Goal: Book appointment/travel/reservation

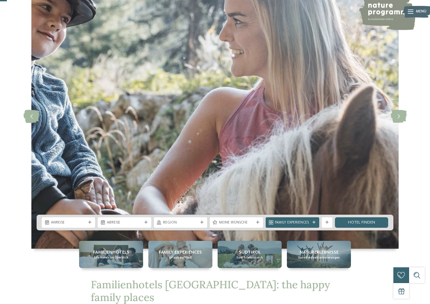
scroll to position [45, 0]
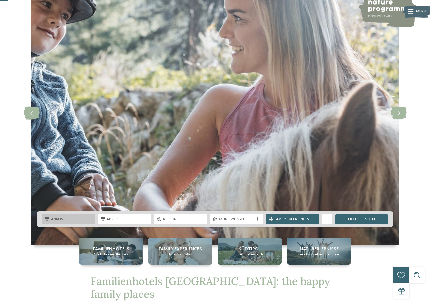
click at [51, 218] on div "Anreise" at bounding box center [69, 219] width 38 height 6
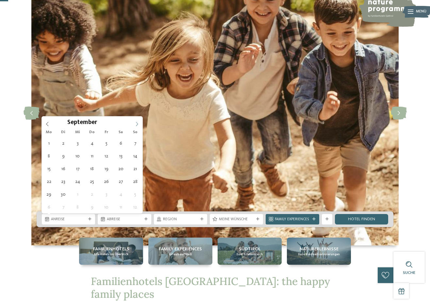
click at [137, 123] on icon at bounding box center [137, 124] width 5 height 5
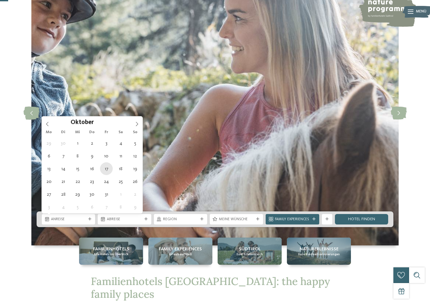
type div "17.10.2025"
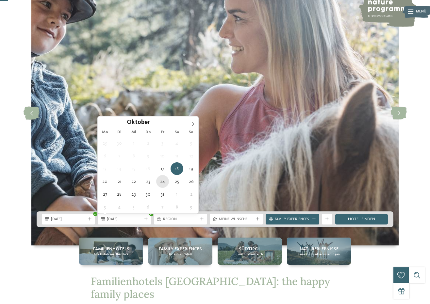
type div "24.10.2025"
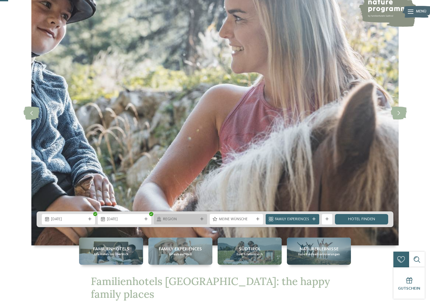
click at [187, 219] on span "Region" at bounding box center [180, 219] width 35 height 5
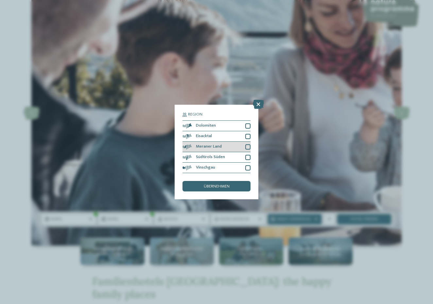
click at [208, 142] on div "Meraner Land" at bounding box center [216, 147] width 68 height 10
click at [206, 184] on span "übernehmen" at bounding box center [217, 186] width 26 height 4
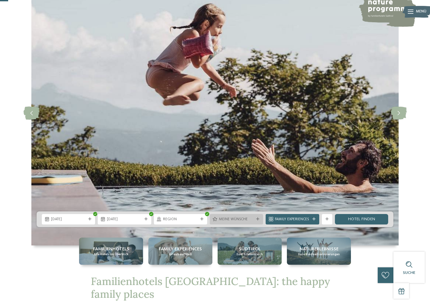
click at [257, 217] on icon at bounding box center [257, 218] width 3 height 3
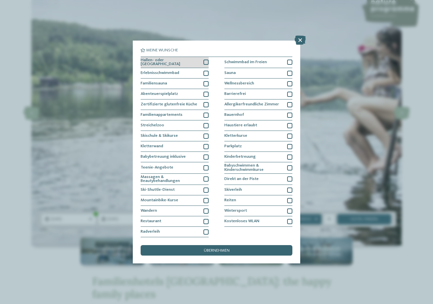
click at [205, 59] on div at bounding box center [205, 61] width 5 height 5
click at [207, 112] on div at bounding box center [205, 114] width 5 height 5
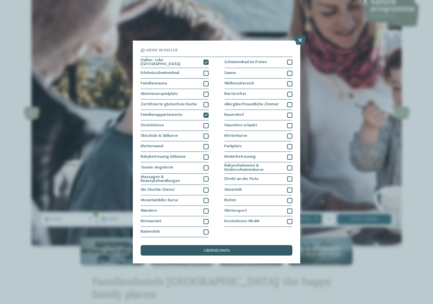
click at [209, 248] on span "übernehmen" at bounding box center [217, 250] width 26 height 4
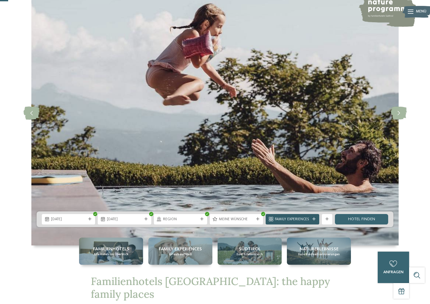
click at [308, 218] on span "Family Experiences" at bounding box center [292, 219] width 35 height 5
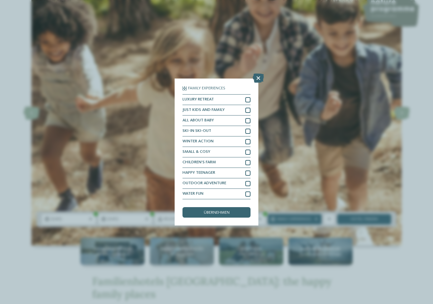
click at [301, 193] on div "Family Experiences LUXURY RETREAT JUST KIDS AND FAMILY" at bounding box center [216, 152] width 433 height 304
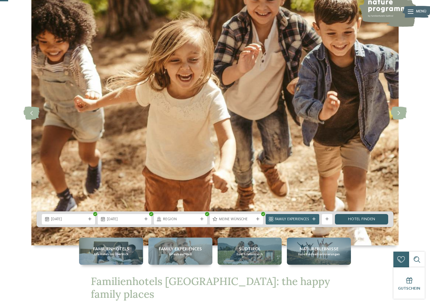
click at [359, 219] on link "Hotel finden" at bounding box center [361, 219] width 53 height 10
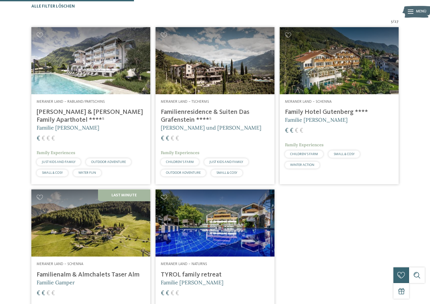
scroll to position [163, 0]
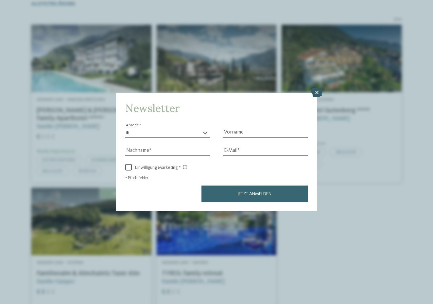
click at [318, 88] on icon at bounding box center [316, 92] width 11 height 9
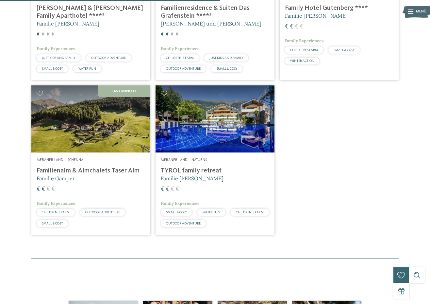
scroll to position [268, 0]
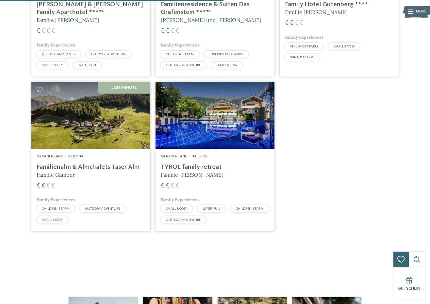
click at [95, 127] on img at bounding box center [90, 115] width 119 height 67
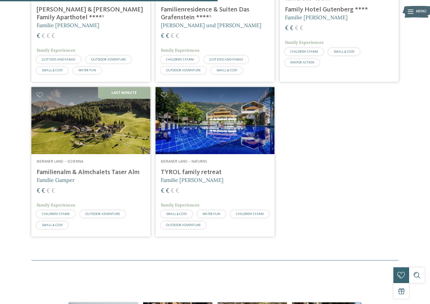
scroll to position [265, 0]
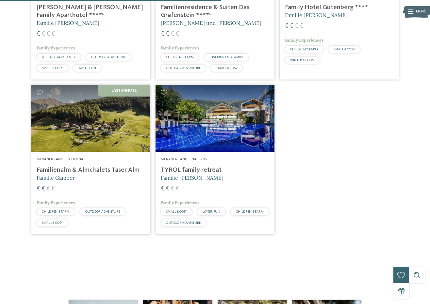
click at [224, 132] on img at bounding box center [215, 118] width 119 height 67
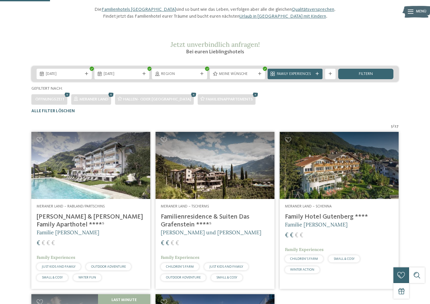
scroll to position [60, 0]
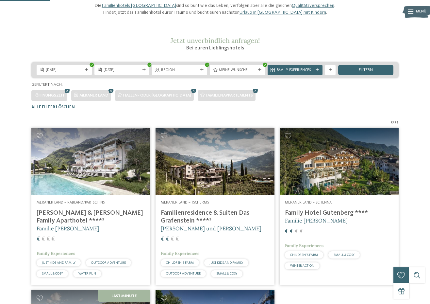
click at [104, 176] on img at bounding box center [90, 161] width 119 height 67
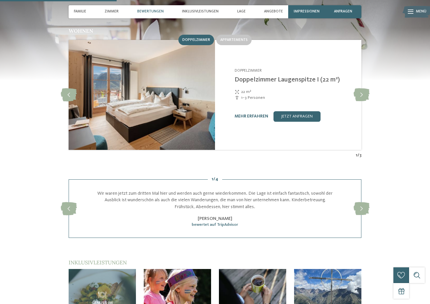
scroll to position [555, 0]
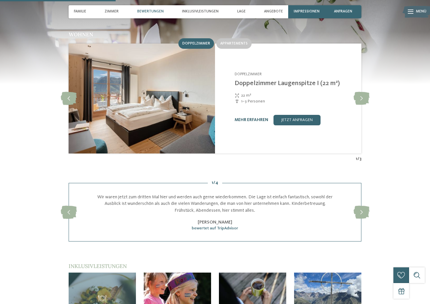
click at [253, 118] on link "mehr erfahren" at bounding box center [252, 120] width 34 height 4
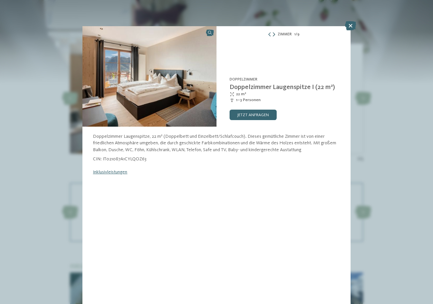
click at [274, 34] on icon at bounding box center [274, 35] width 2 height 4
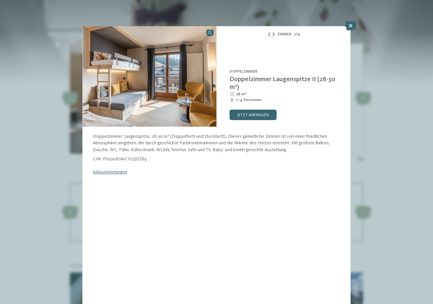
click at [274, 34] on icon at bounding box center [273, 35] width 2 height 4
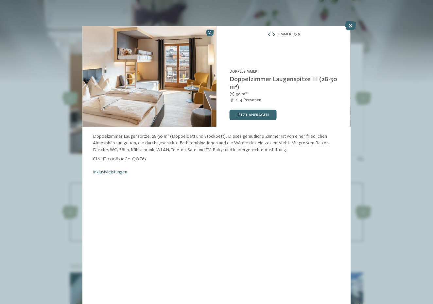
click at [274, 34] on icon at bounding box center [273, 35] width 2 height 4
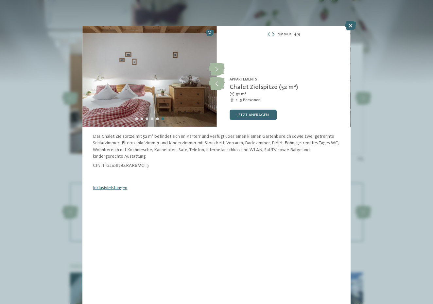
click at [274, 34] on icon at bounding box center [273, 35] width 2 height 4
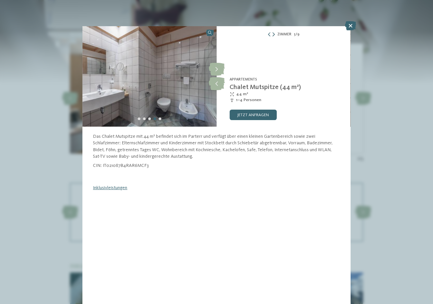
click at [274, 34] on icon at bounding box center [273, 35] width 2 height 4
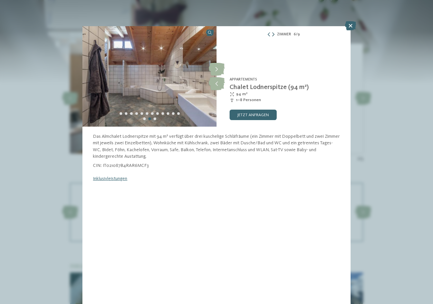
click at [274, 34] on icon at bounding box center [273, 35] width 2 height 4
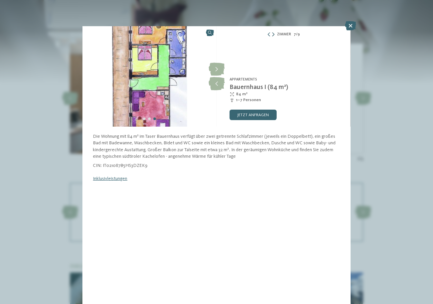
click at [274, 34] on icon at bounding box center [273, 35] width 2 height 4
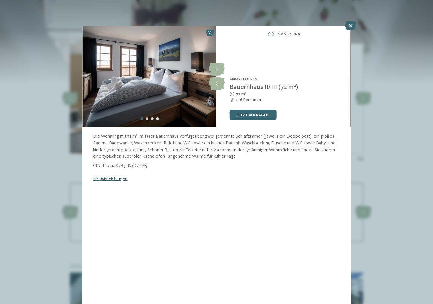
click at [274, 34] on icon at bounding box center [273, 35] width 2 height 4
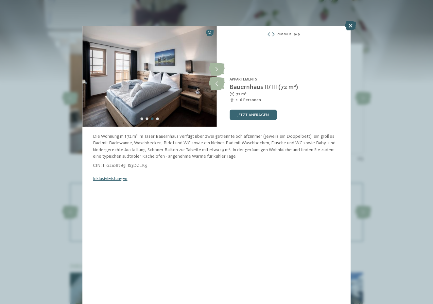
click at [350, 25] on icon at bounding box center [350, 25] width 11 height 9
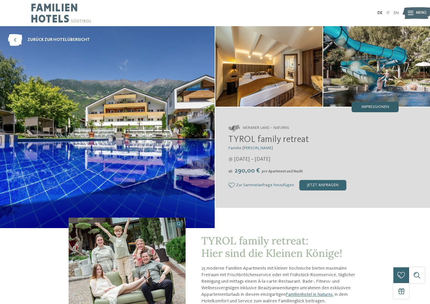
click at [369, 107] on span "Impressionen" at bounding box center [375, 107] width 28 height 4
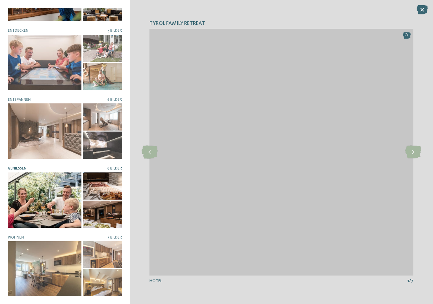
scroll to position [47, 0]
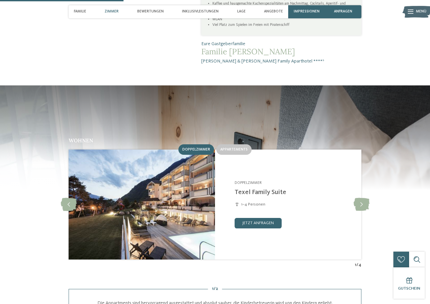
scroll to position [515, 0]
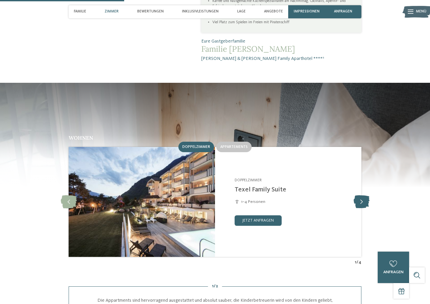
click at [362, 195] on icon at bounding box center [362, 201] width 16 height 13
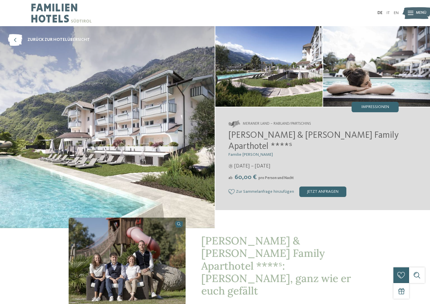
scroll to position [0, 0]
